Goal: Use online tool/utility: Utilize a website feature to perform a specific function

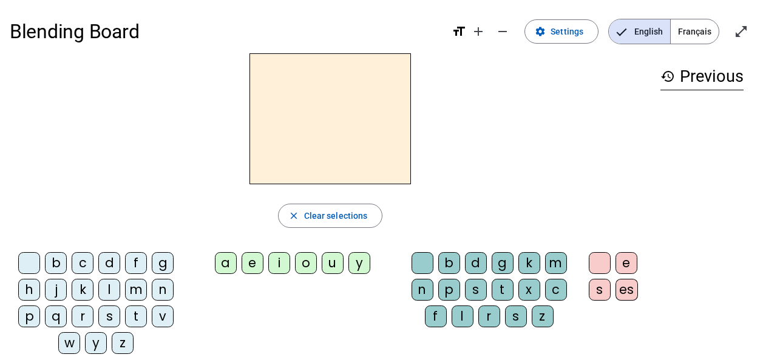
click at [554, 263] on div "m" at bounding box center [556, 263] width 22 height 22
click at [225, 262] on div "a" at bounding box center [226, 263] width 22 height 22
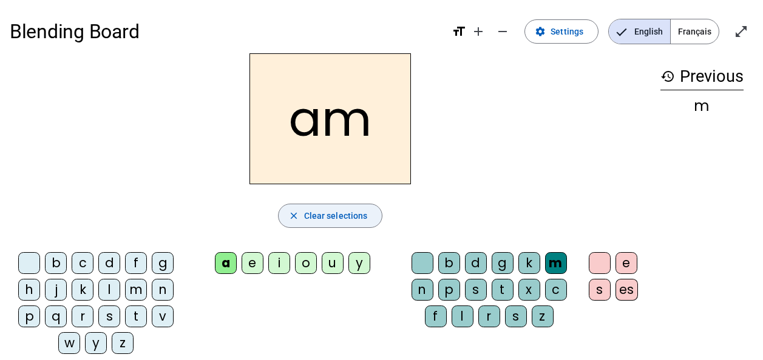
click at [356, 217] on span "Clear selections" at bounding box center [336, 216] width 64 height 15
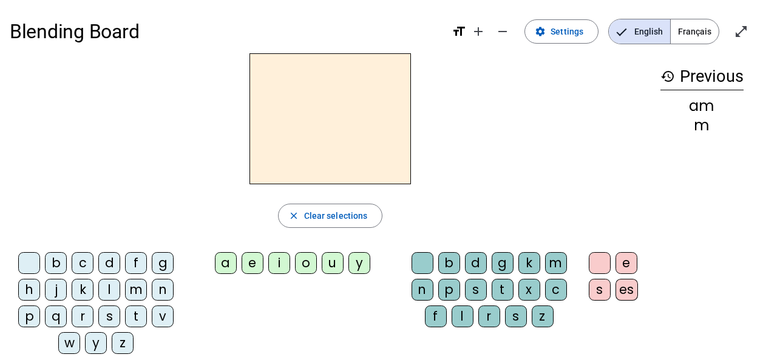
click at [137, 290] on div "m" at bounding box center [136, 290] width 22 height 22
click at [226, 264] on div "a" at bounding box center [226, 263] width 22 height 22
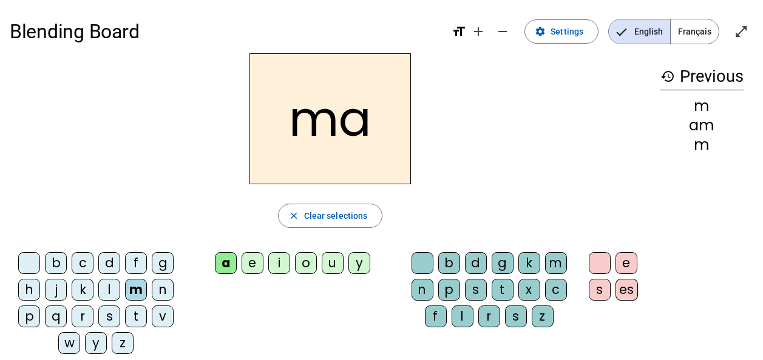
click at [103, 281] on div "l" at bounding box center [109, 290] width 22 height 22
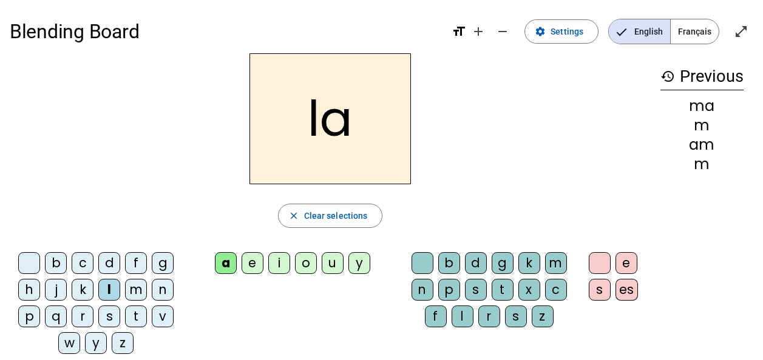
click at [253, 261] on div "e" at bounding box center [253, 263] width 22 height 22
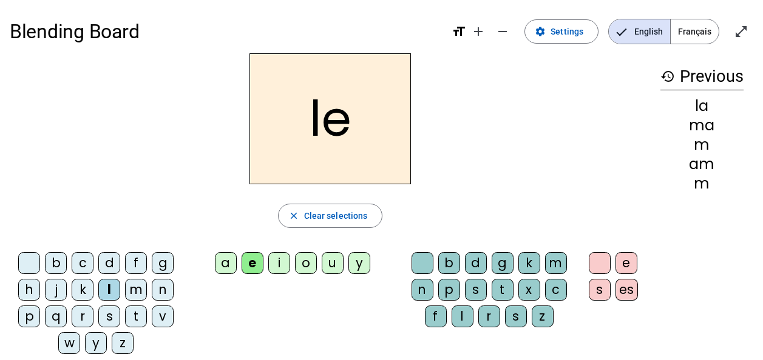
click at [110, 265] on div "d" at bounding box center [109, 263] width 22 height 22
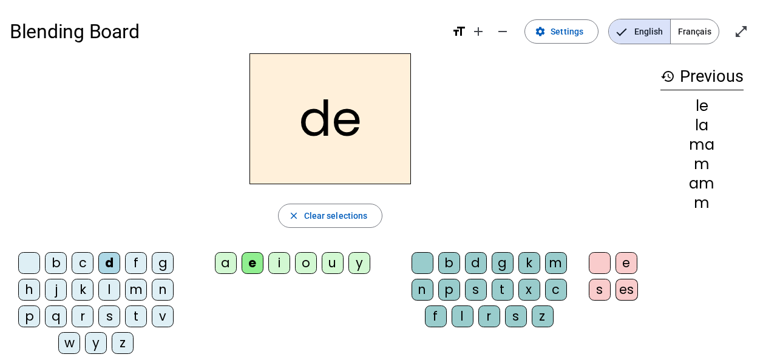
click at [331, 259] on div "u" at bounding box center [333, 263] width 22 height 22
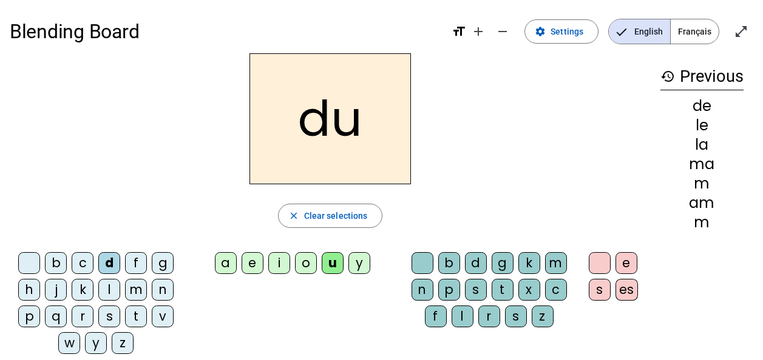
click at [134, 314] on div "t" at bounding box center [136, 317] width 22 height 22
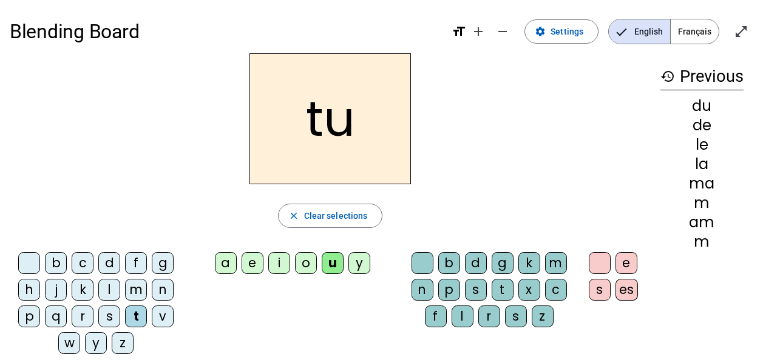
click at [230, 263] on div "a" at bounding box center [226, 263] width 22 height 22
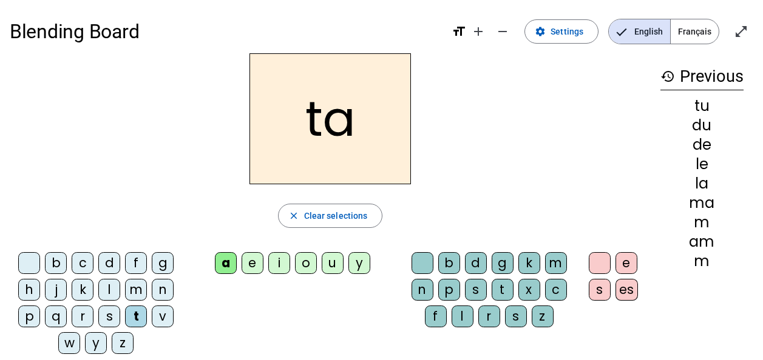
click at [255, 262] on div "e" at bounding box center [253, 263] width 22 height 22
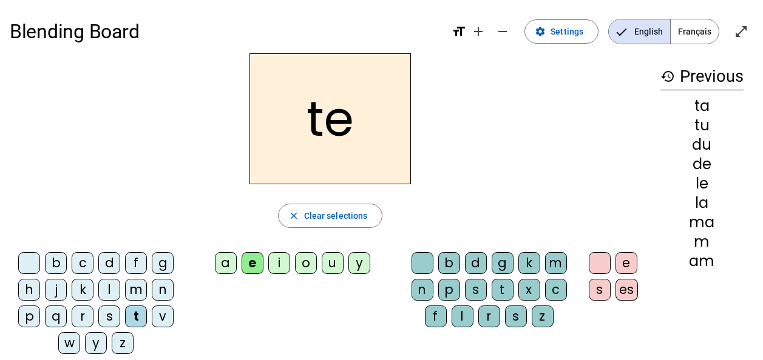
click at [559, 258] on div "m" at bounding box center [556, 263] width 22 height 22
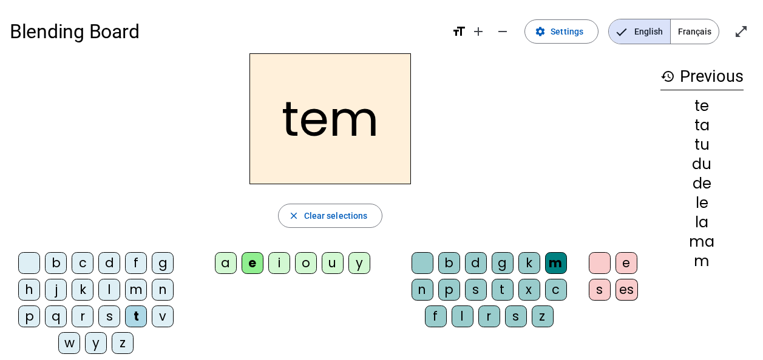
click at [339, 226] on span "button" at bounding box center [331, 215] width 104 height 29
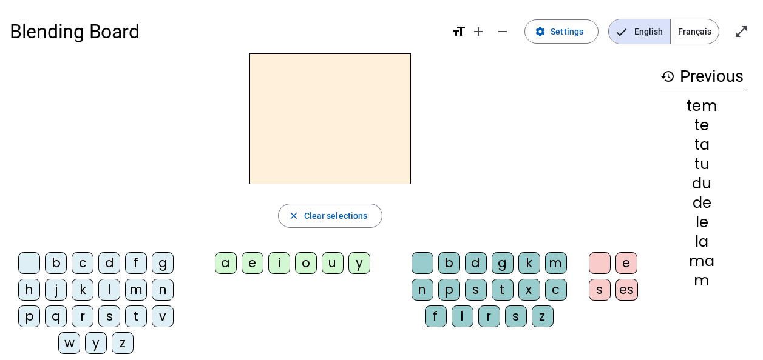
click at [133, 284] on div "m" at bounding box center [136, 290] width 22 height 22
click at [252, 260] on div "e" at bounding box center [253, 263] width 22 height 22
